Goal: Information Seeking & Learning: Learn about a topic

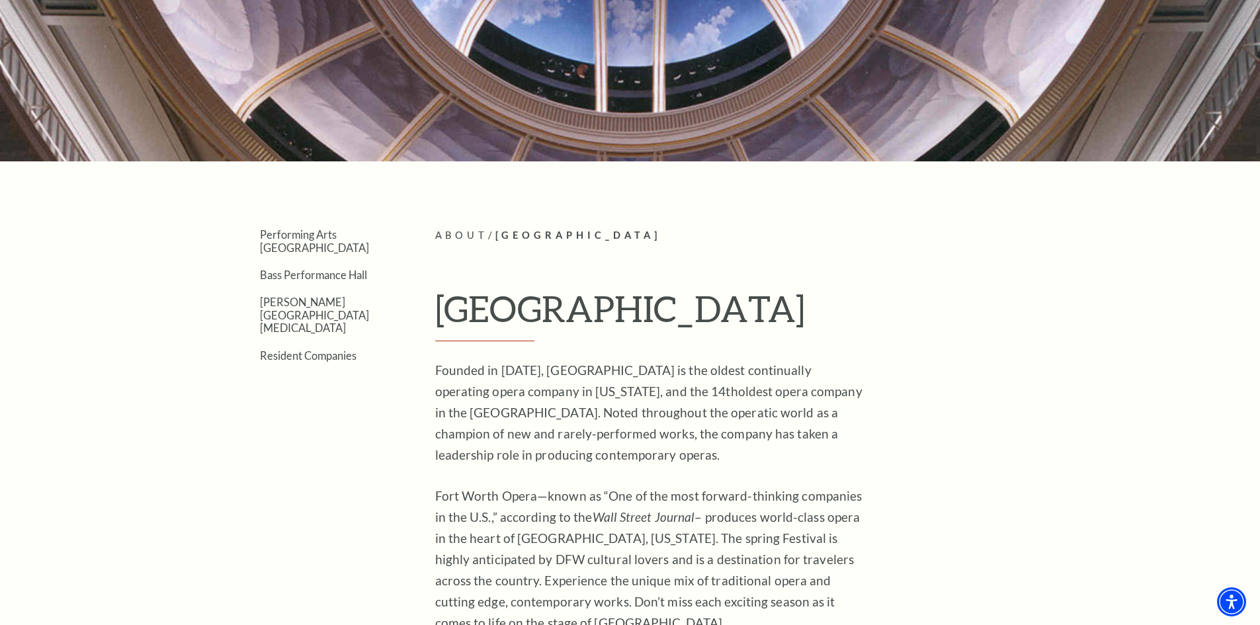
scroll to position [198, 0]
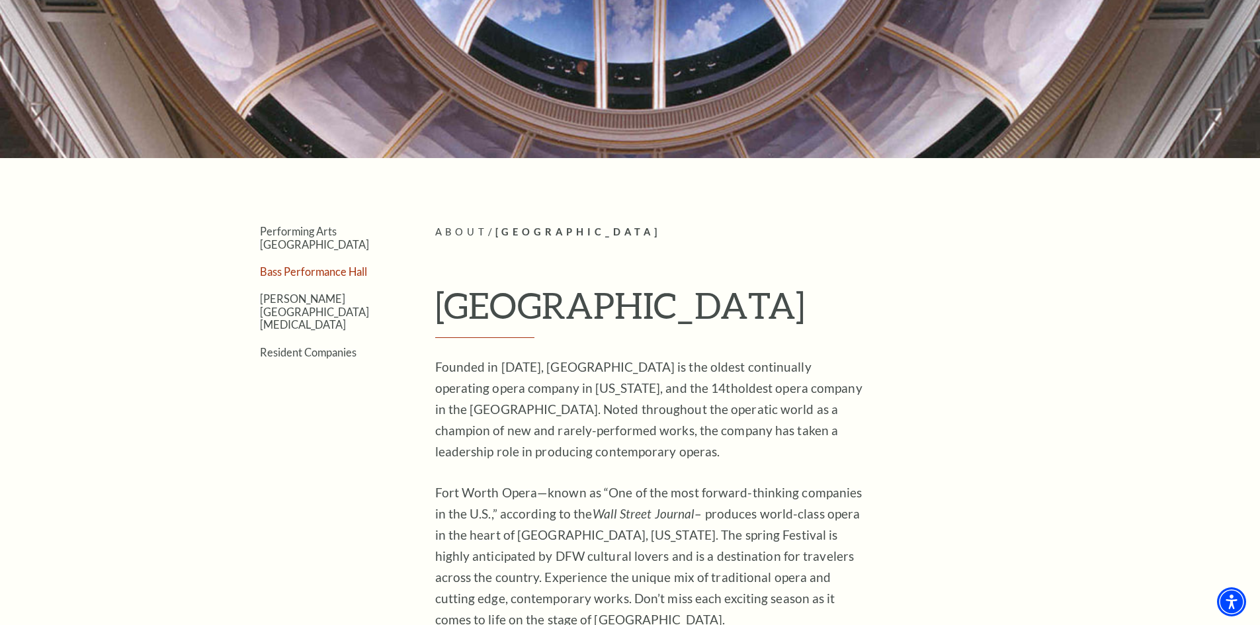
click at [327, 265] on link "Bass Performance Hall" at bounding box center [313, 271] width 107 height 13
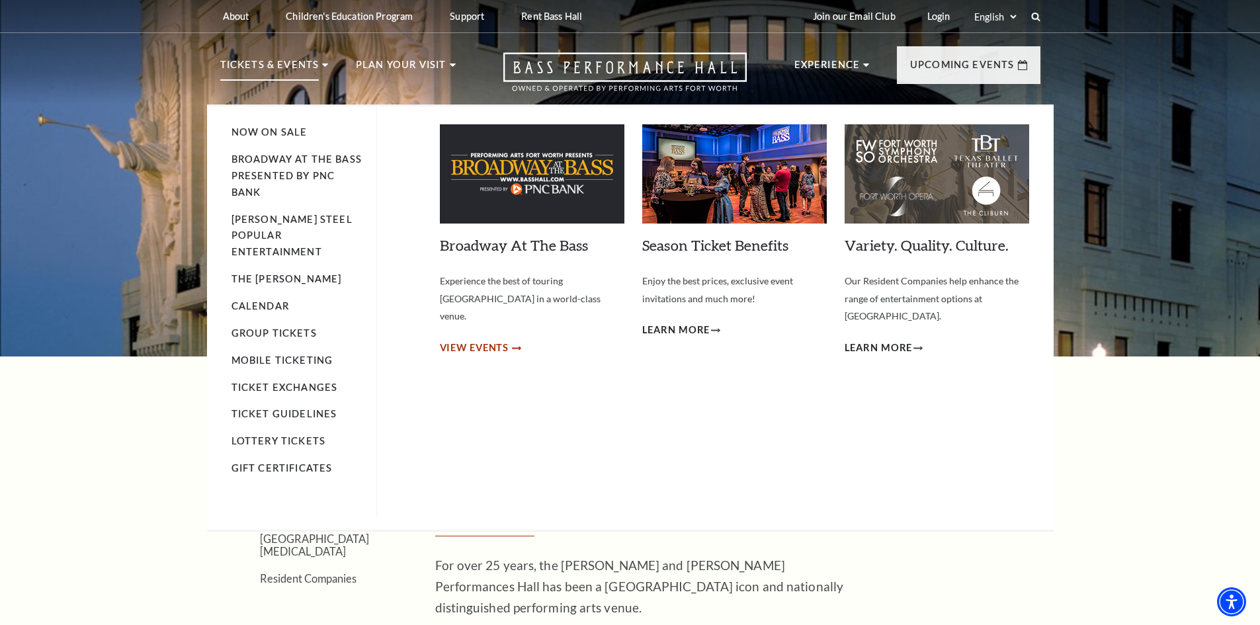
click at [508, 340] on span "View Events" at bounding box center [474, 348] width 69 height 17
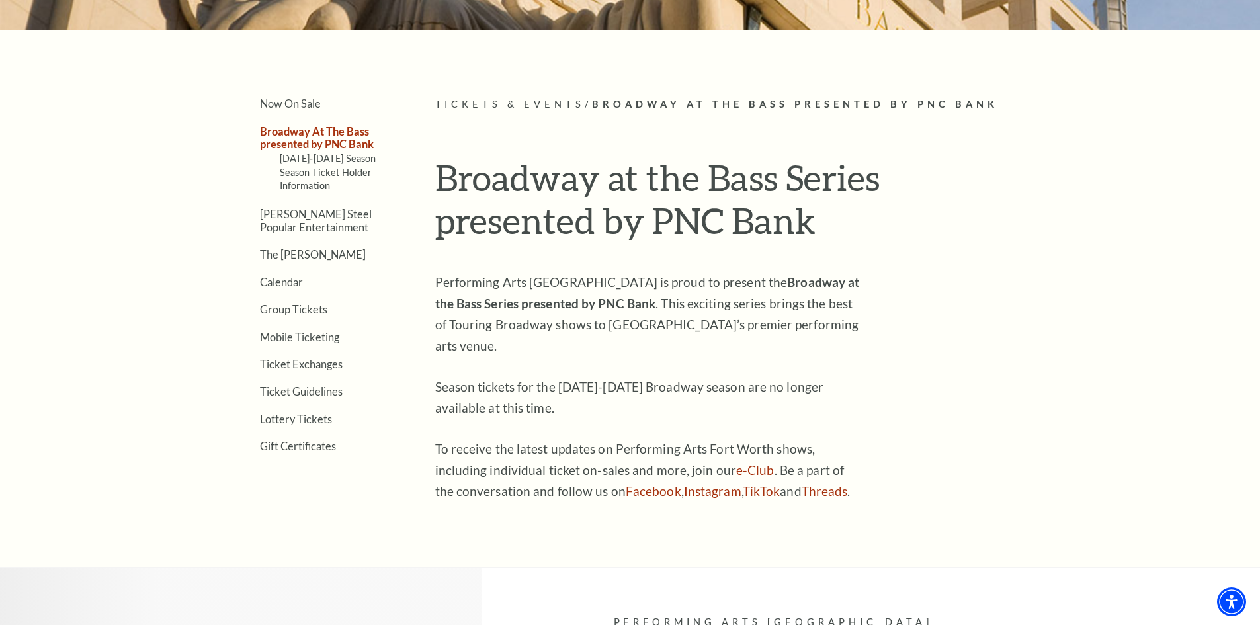
scroll to position [132, 0]
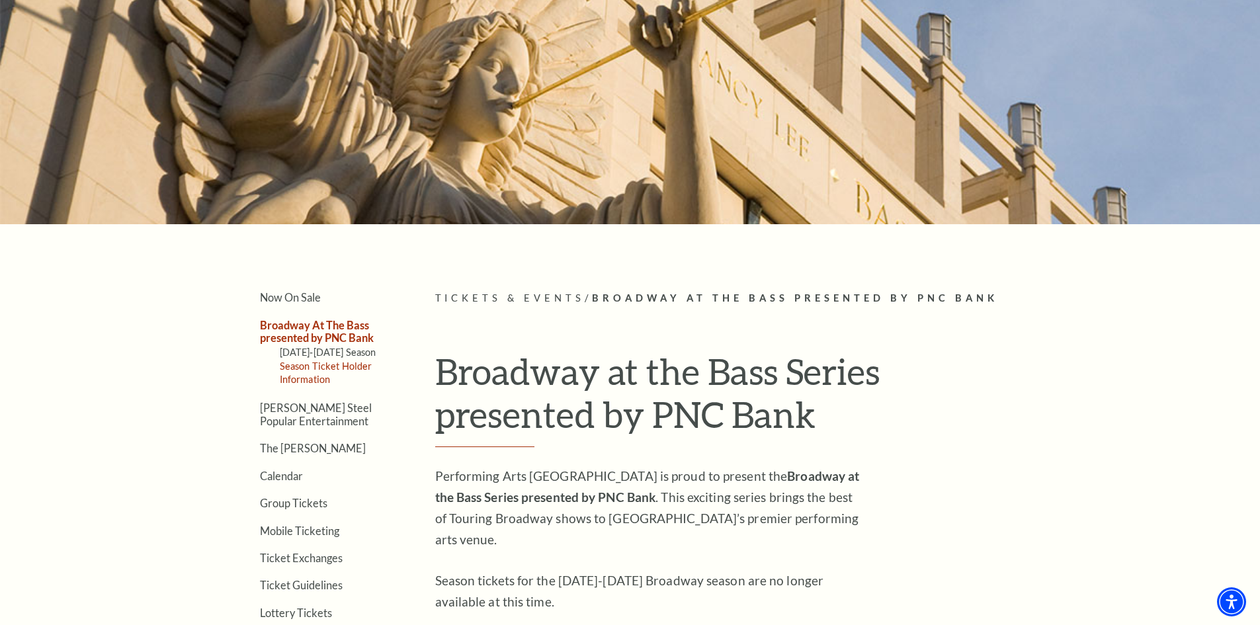
click at [342, 364] on link "Season Ticket Holder Information" at bounding box center [326, 372] width 93 height 24
click at [286, 480] on link "Calendar" at bounding box center [281, 476] width 43 height 13
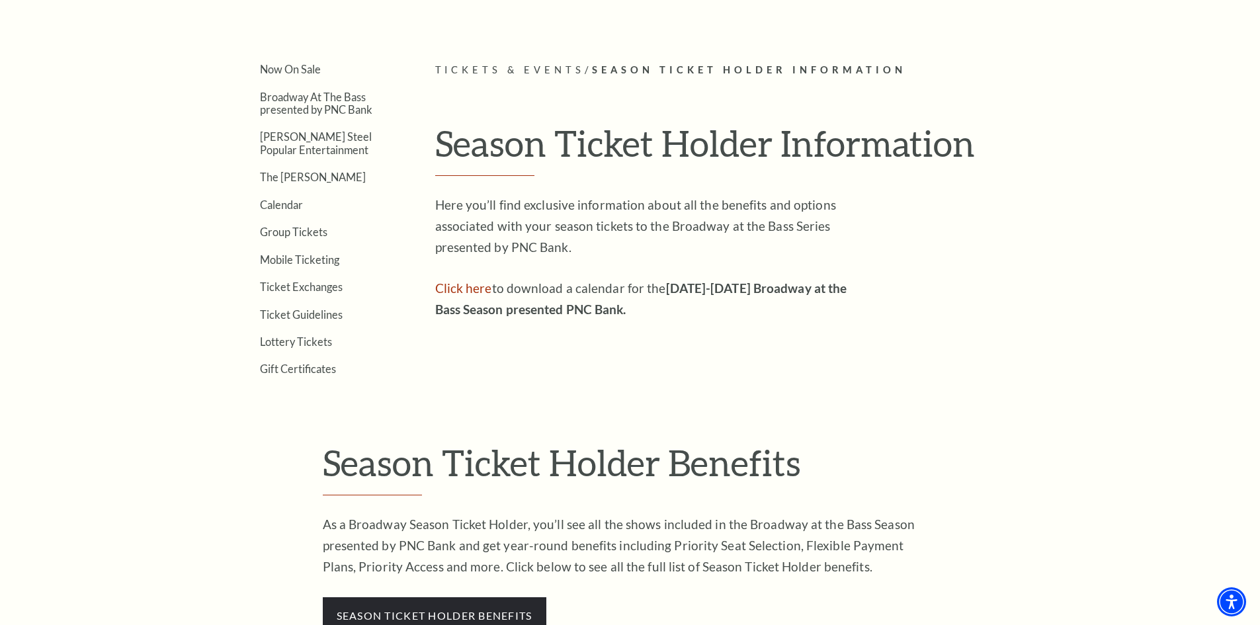
scroll to position [331, 0]
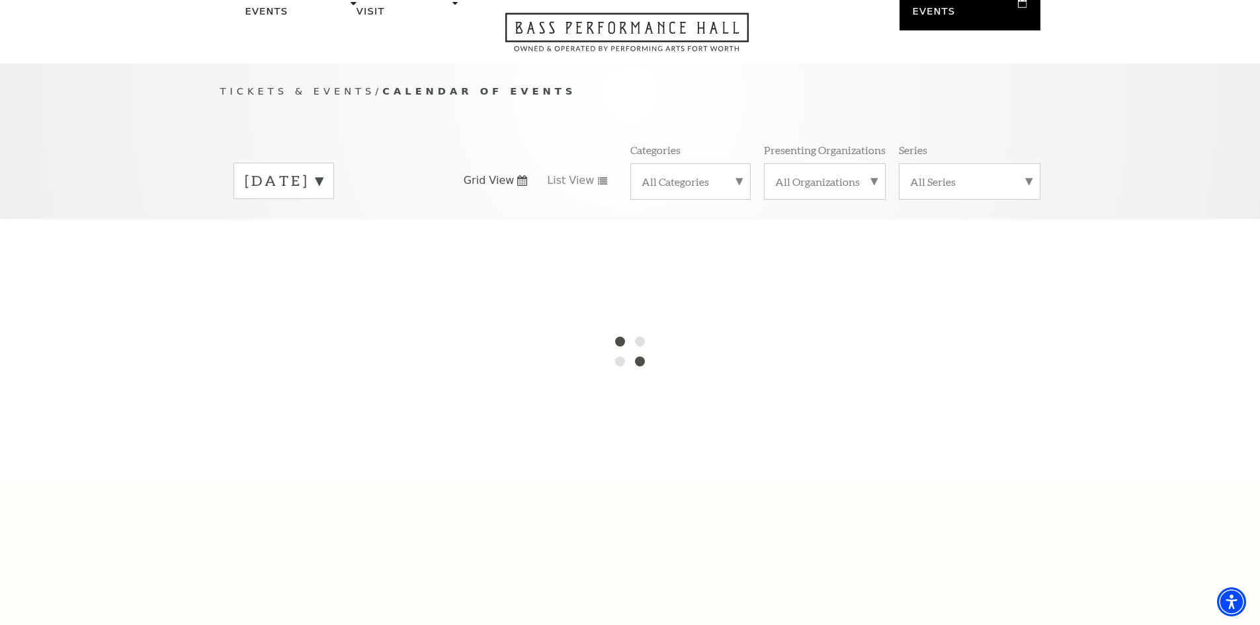
scroll to position [66, 0]
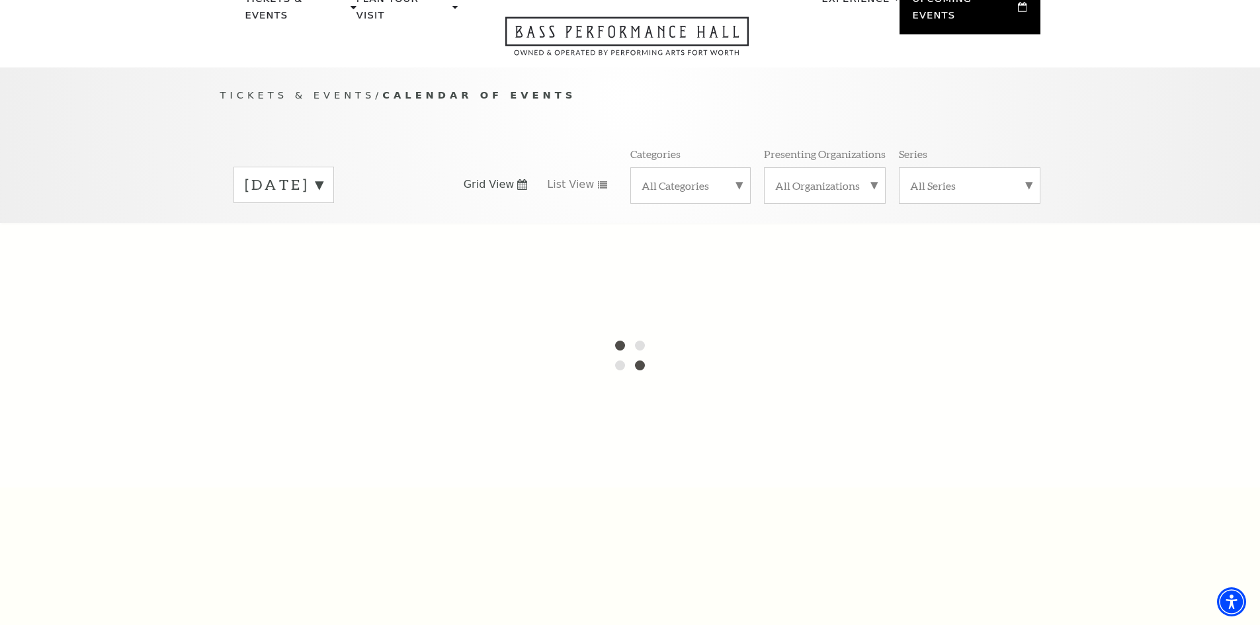
click at [334, 182] on div "[DATE]" at bounding box center [283, 185] width 101 height 36
click at [323, 198] on label "[DATE]" at bounding box center [284, 212] width 78 height 28
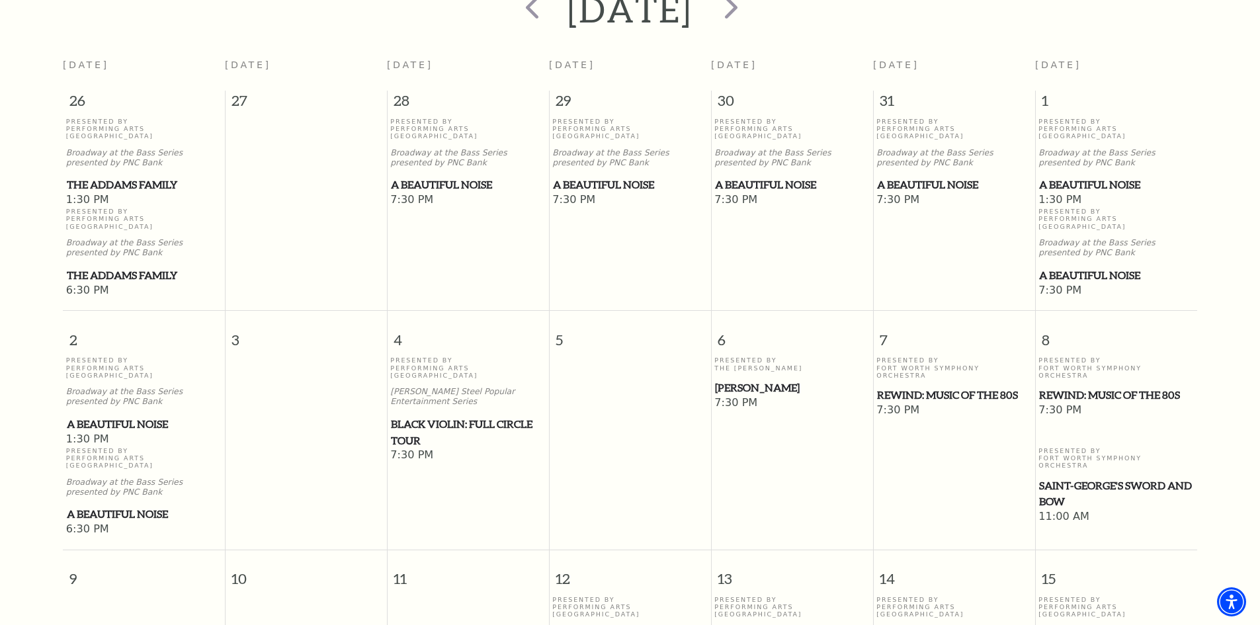
scroll to position [183, 0]
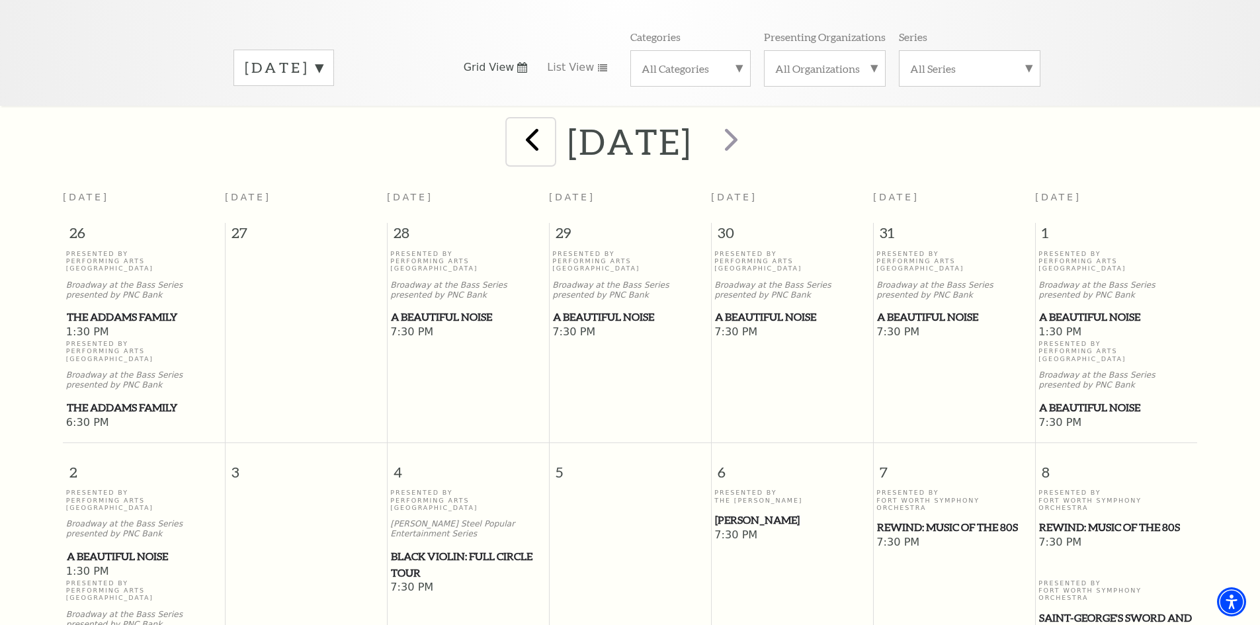
click at [513, 128] on span "prev" at bounding box center [532, 139] width 38 height 38
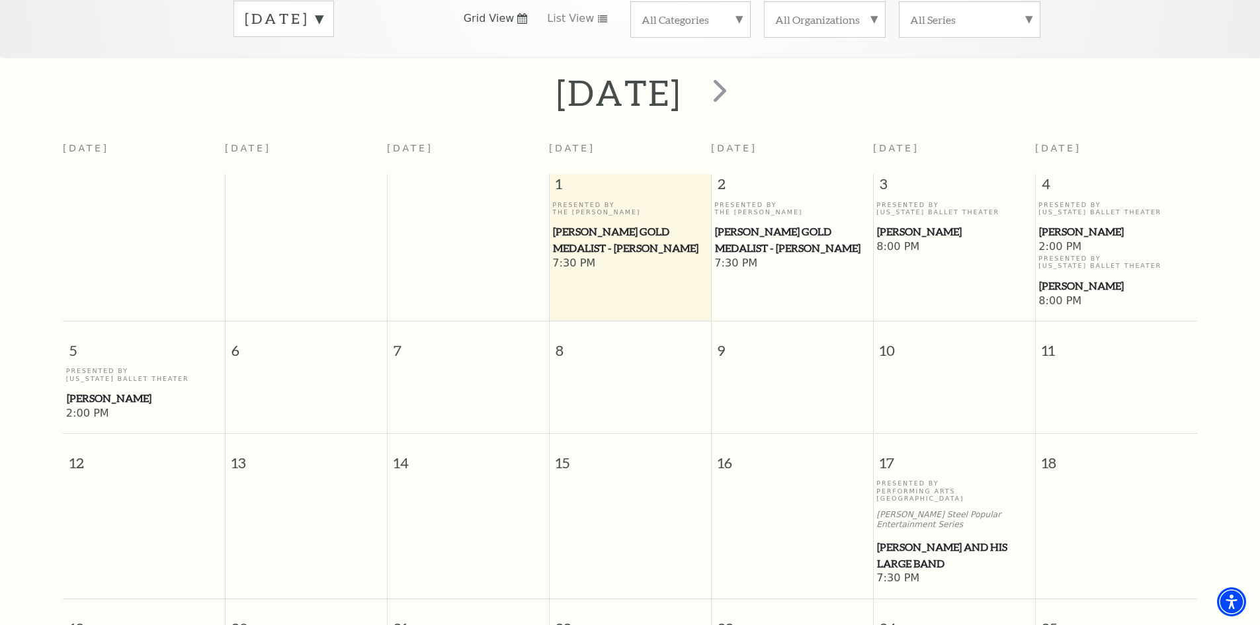
scroll to position [117, 0]
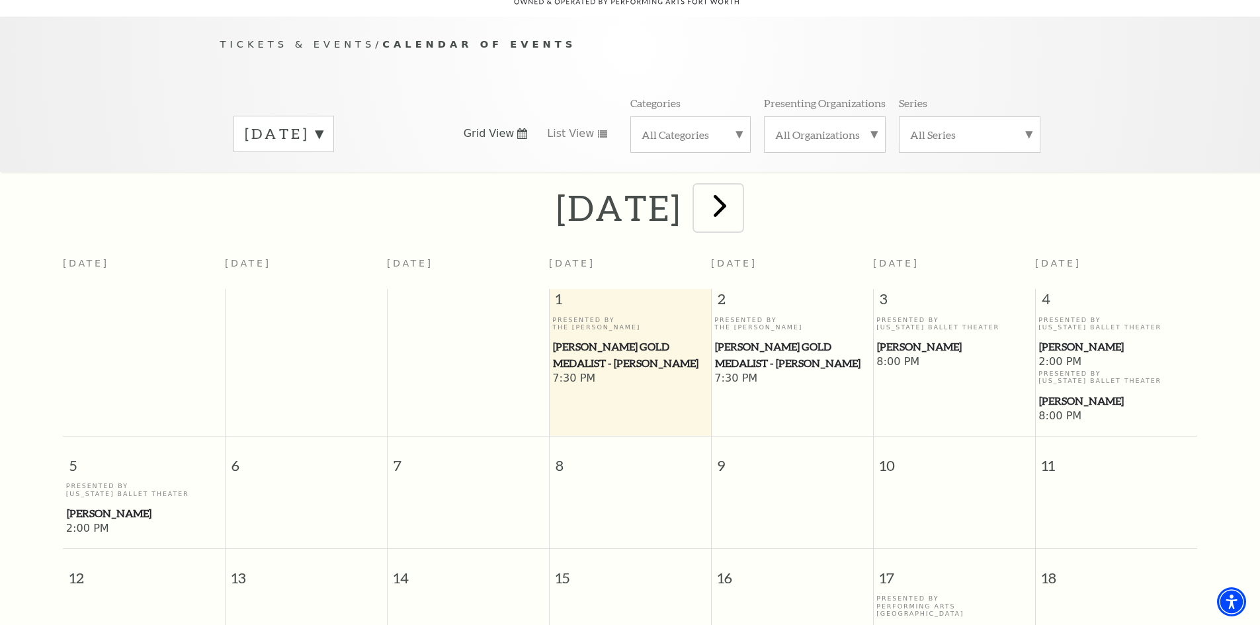
click at [739, 195] on span "next" at bounding box center [720, 206] width 38 height 38
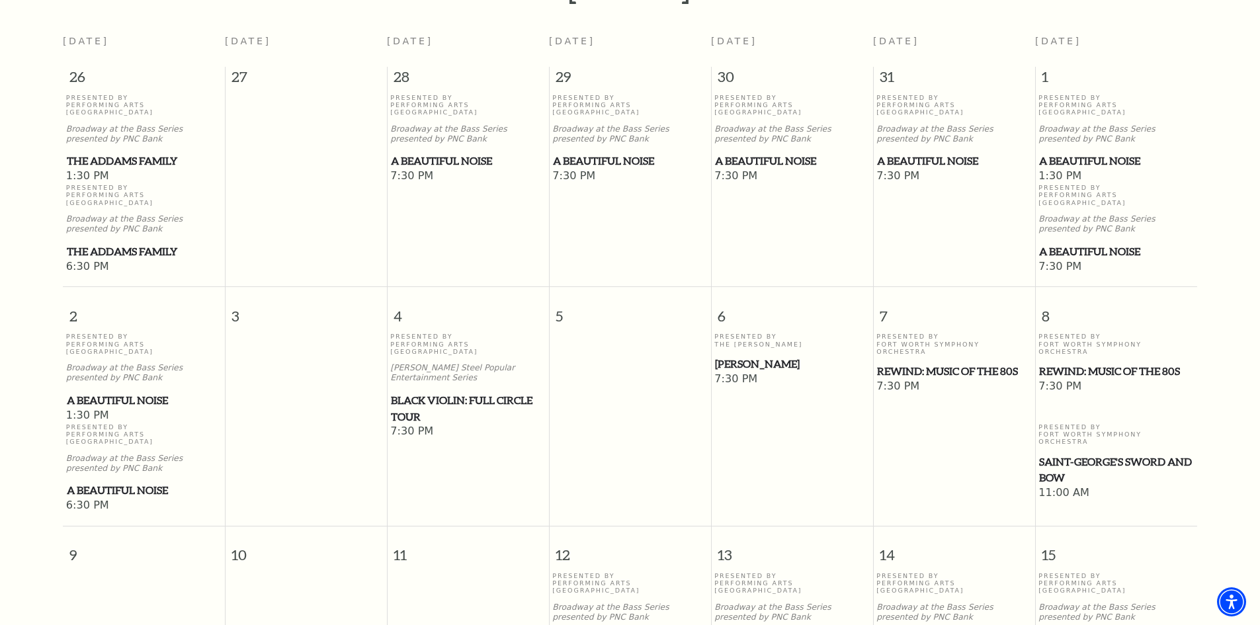
scroll to position [315, 0]
